Goal: Task Accomplishment & Management: Manage account settings

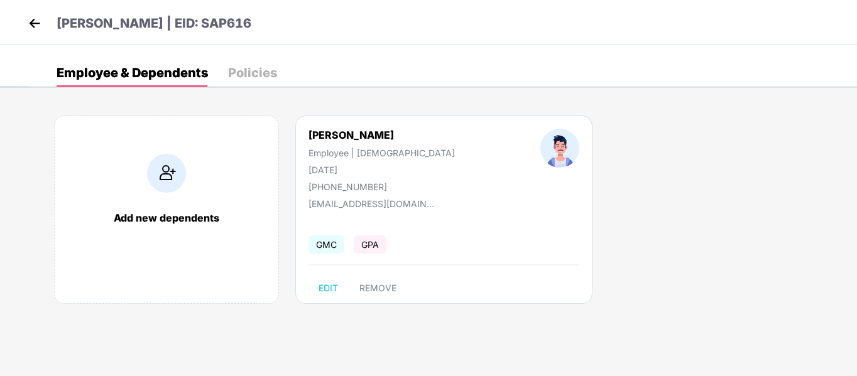
click at [35, 21] on img at bounding box center [34, 23] width 19 height 19
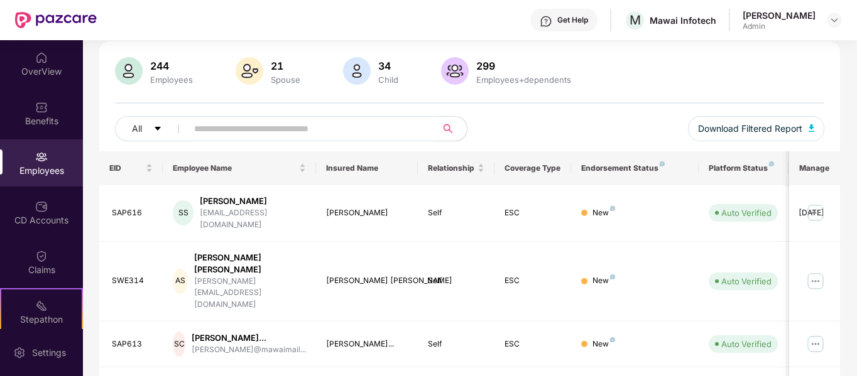
scroll to position [83, 0]
click at [330, 135] on input "text" at bounding box center [307, 128] width 226 height 19
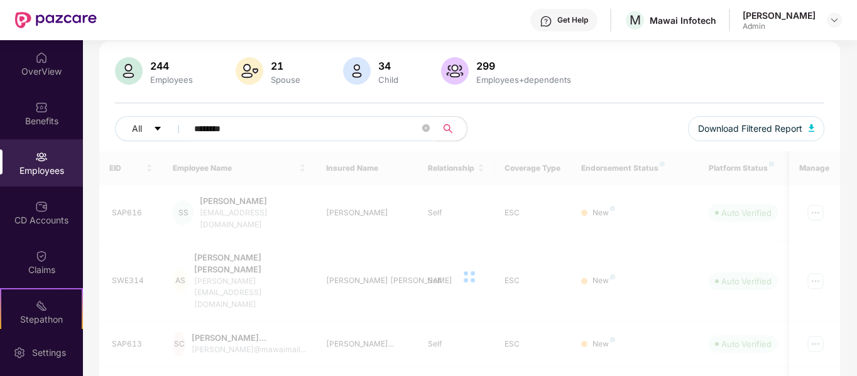
scroll to position [40, 0]
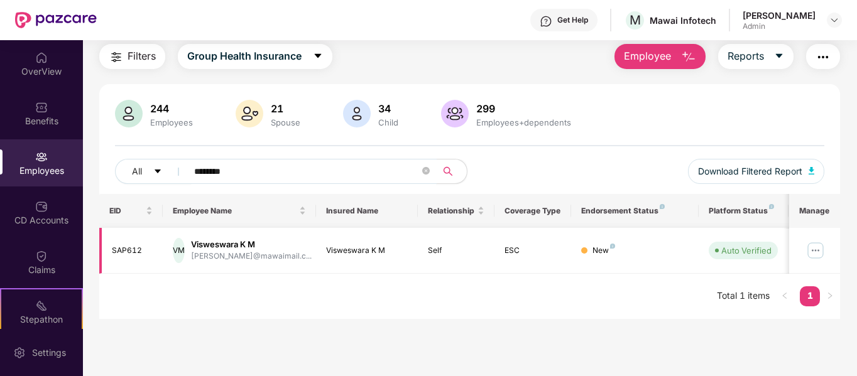
type input "********"
click at [823, 252] on img at bounding box center [815, 251] width 20 height 20
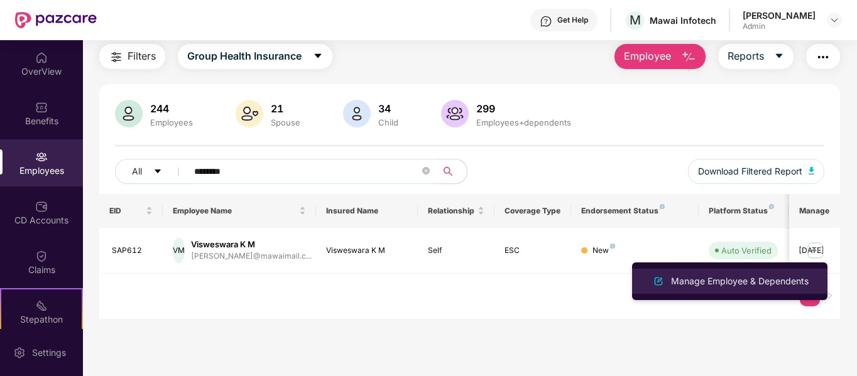
click at [738, 290] on li "Manage Employee & Dependents" at bounding box center [729, 281] width 195 height 25
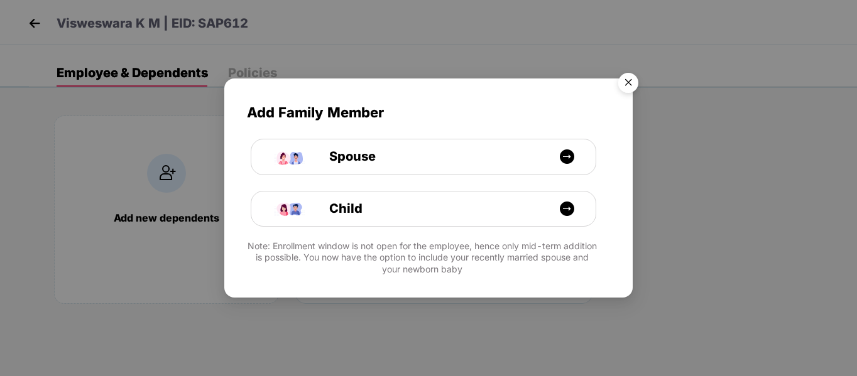
click at [628, 82] on img "Close" at bounding box center [628, 84] width 35 height 35
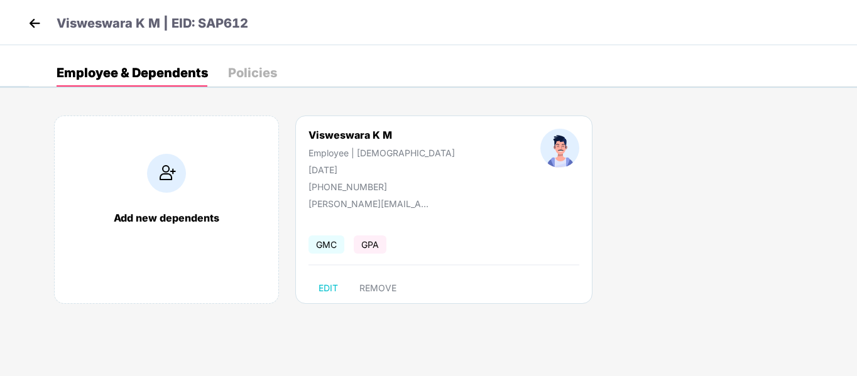
click at [269, 68] on div "Policies" at bounding box center [252, 73] width 49 height 13
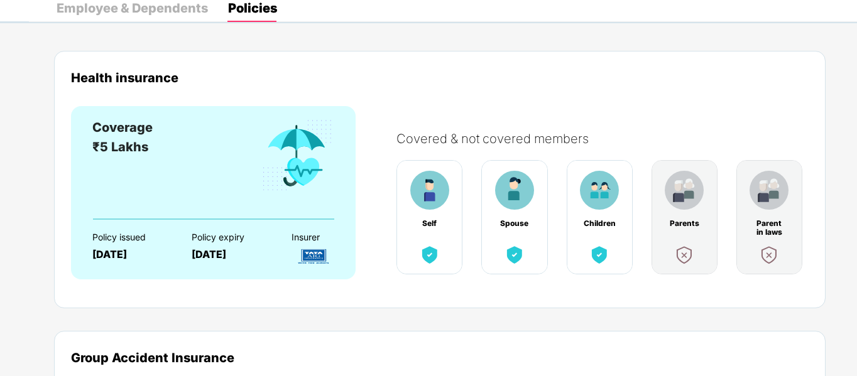
scroll to position [0, 0]
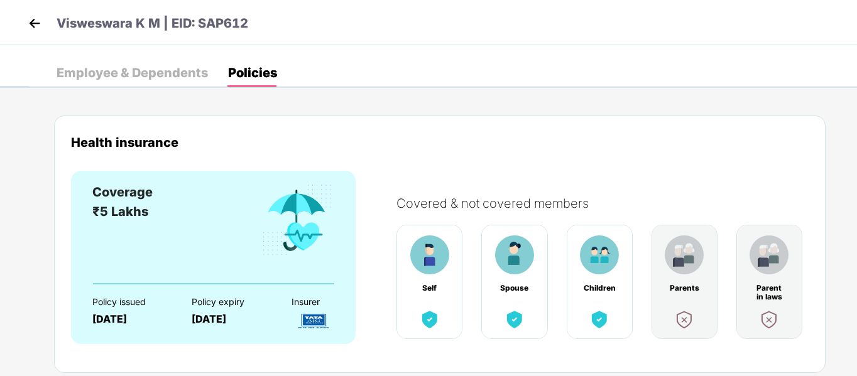
click at [102, 64] on div "Employee & Dependents" at bounding box center [132, 73] width 151 height 28
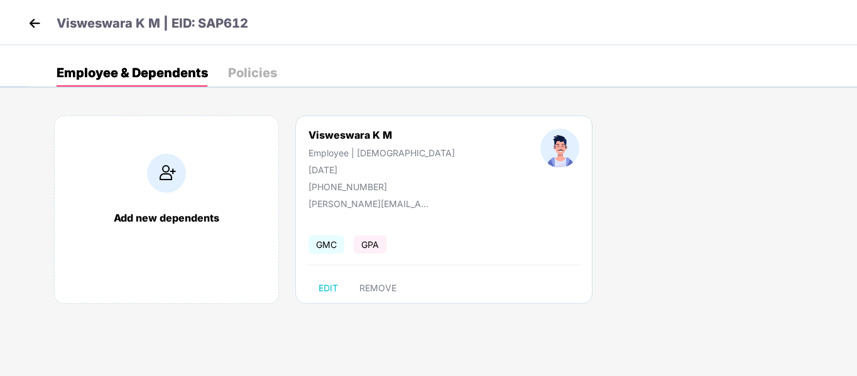
click at [38, 19] on img at bounding box center [34, 23] width 19 height 19
